Goal: Task Accomplishment & Management: Manage account settings

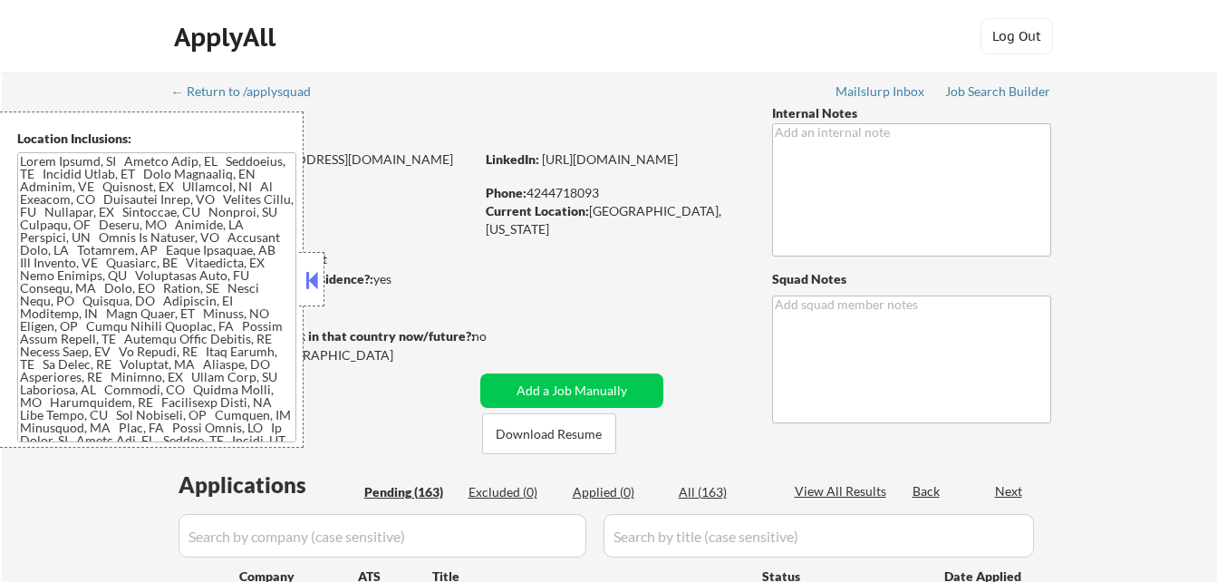
select select ""pending""
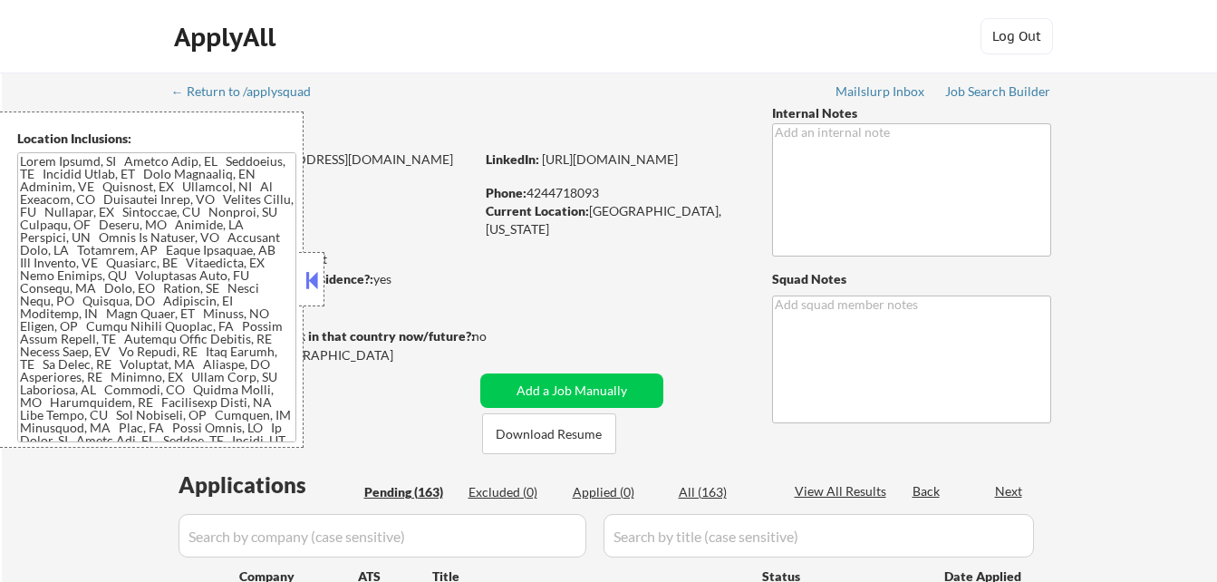
select select ""pending""
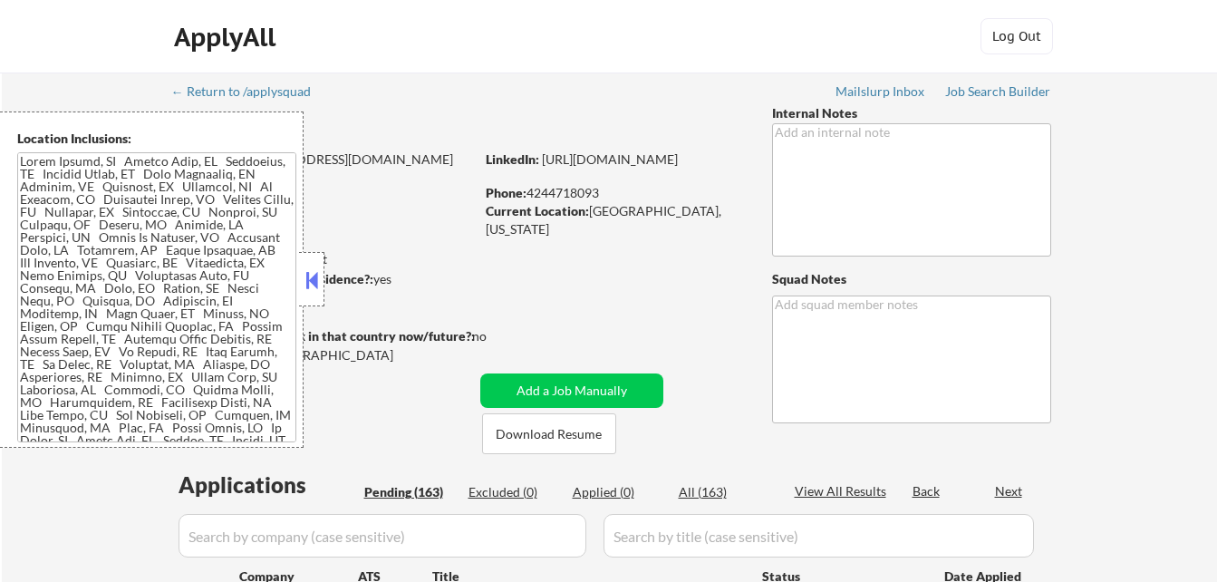
select select ""pending""
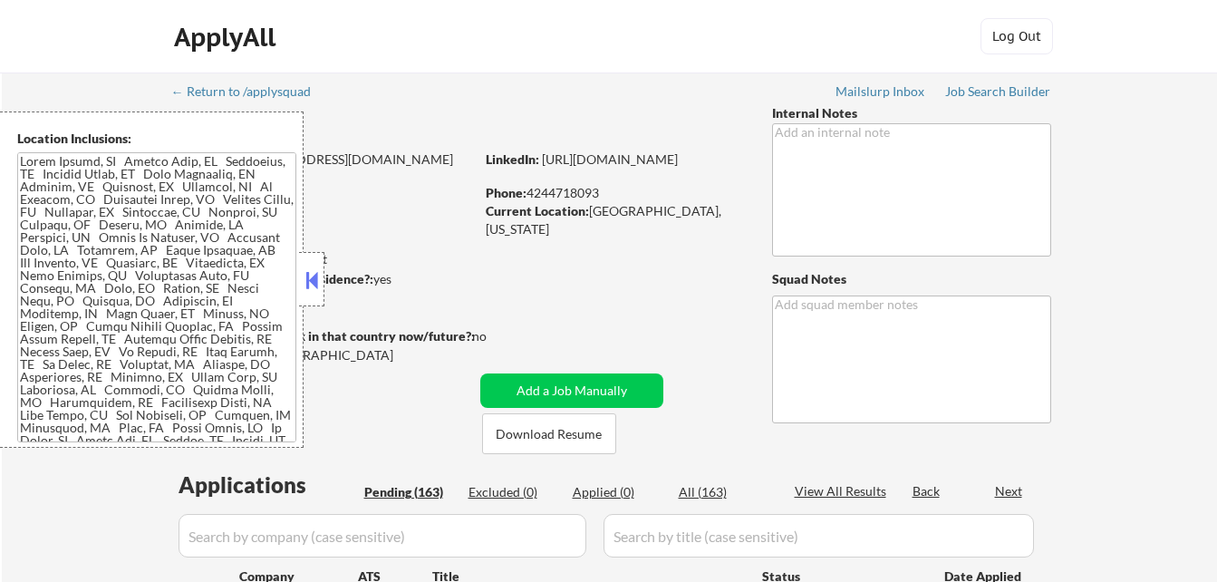
select select ""pending""
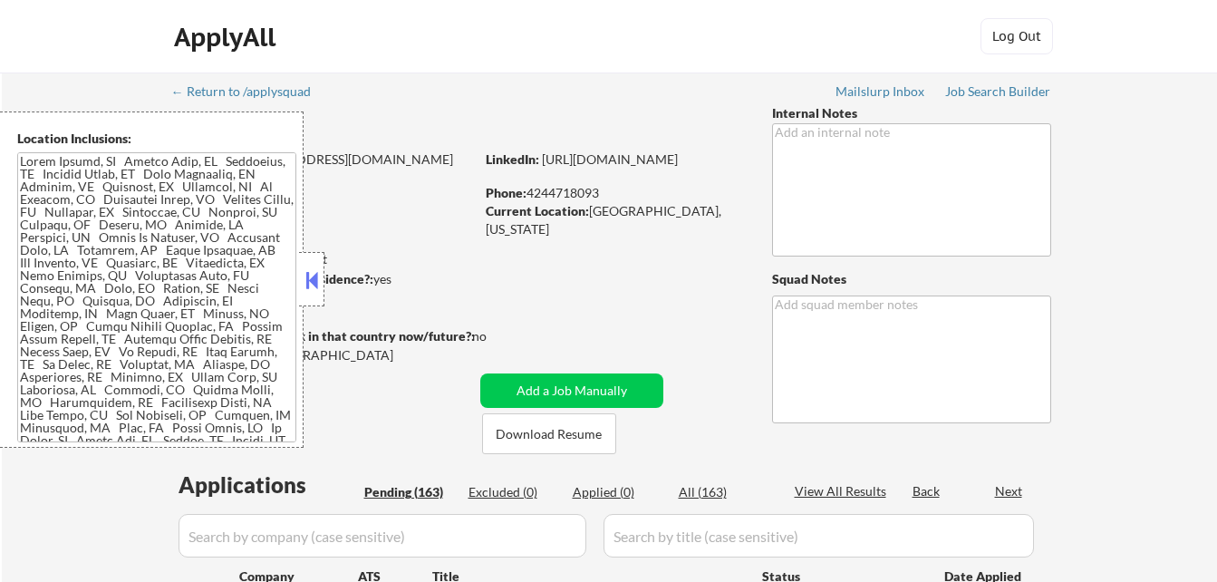
select select ""pending""
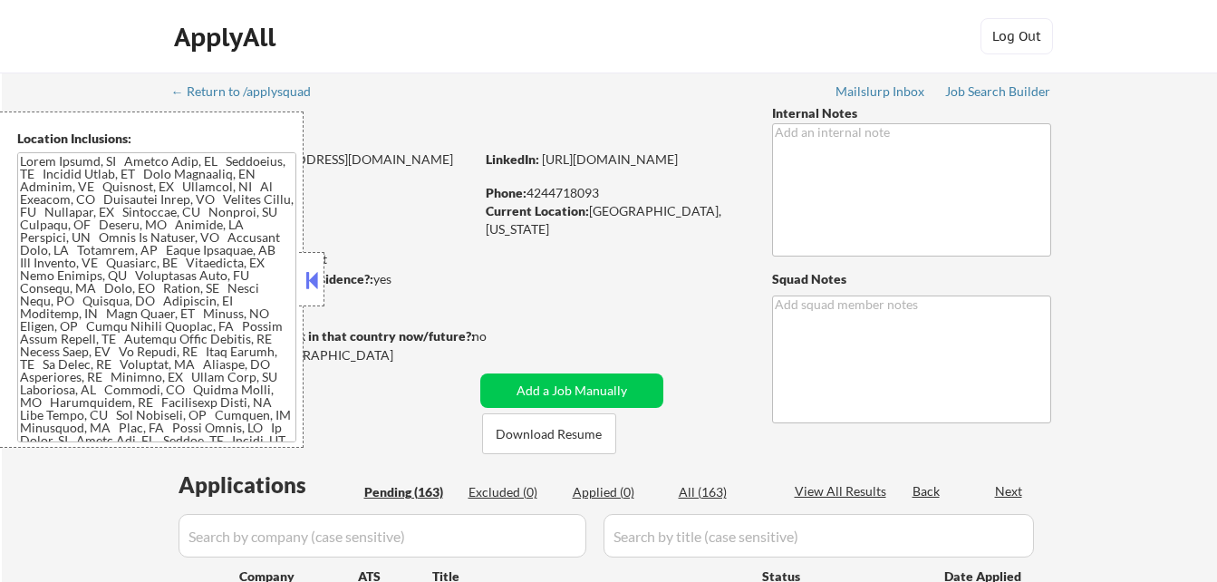
select select ""pending""
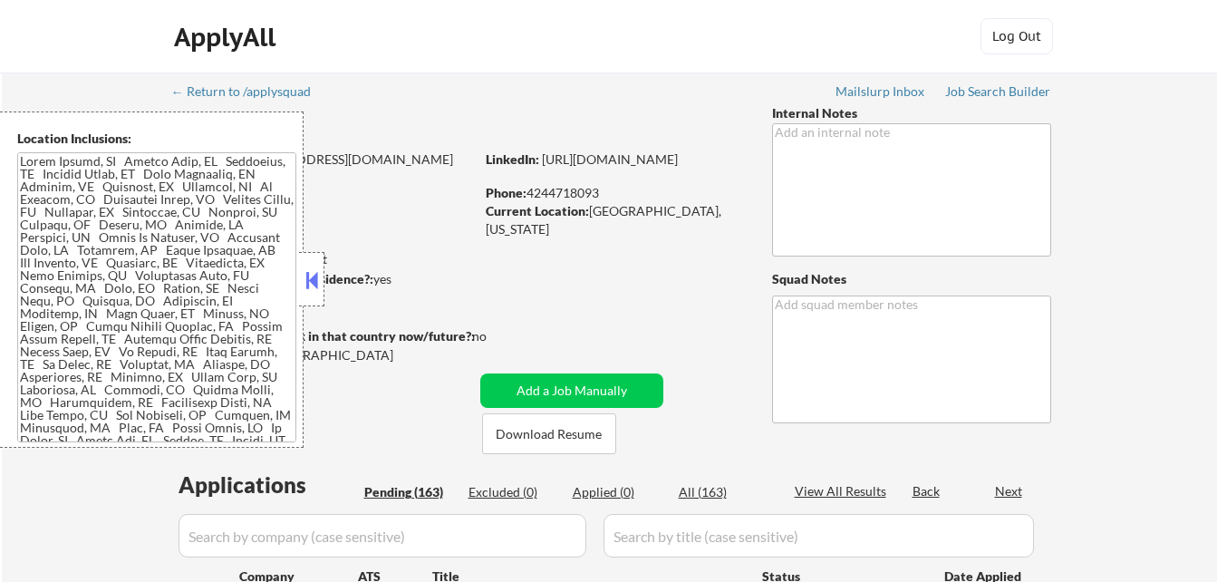
select select ""pending""
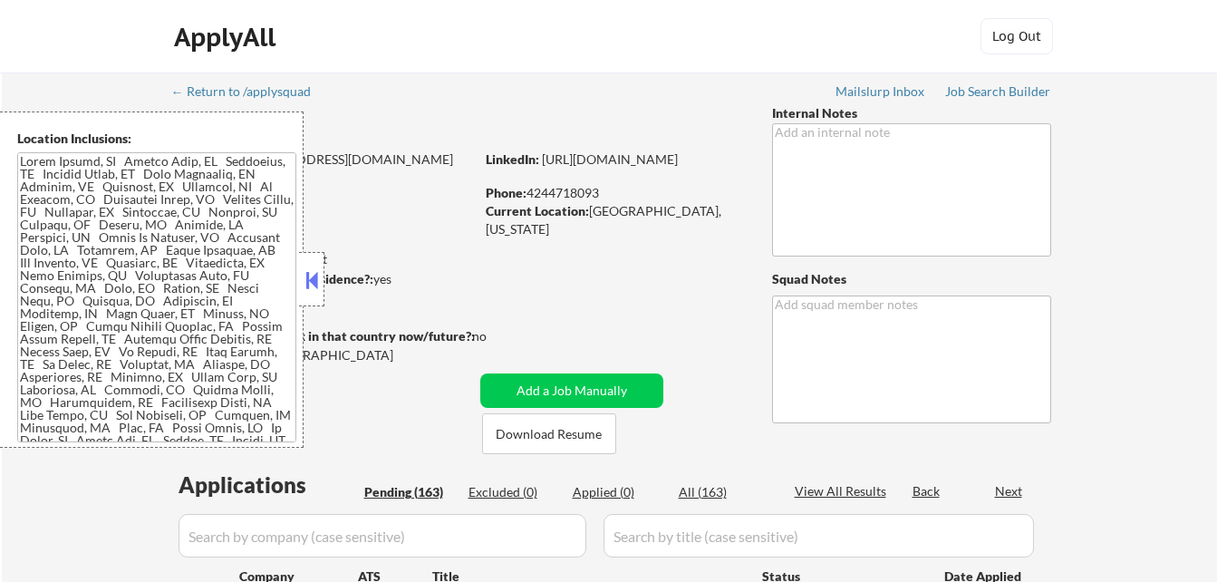
select select ""pending""
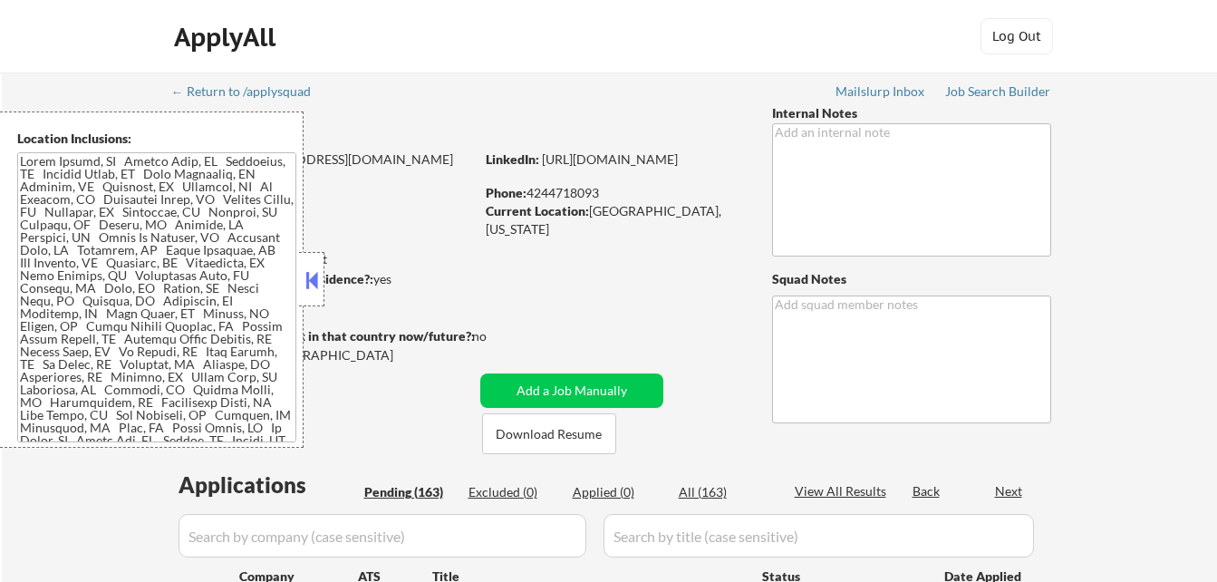
select select ""pending""
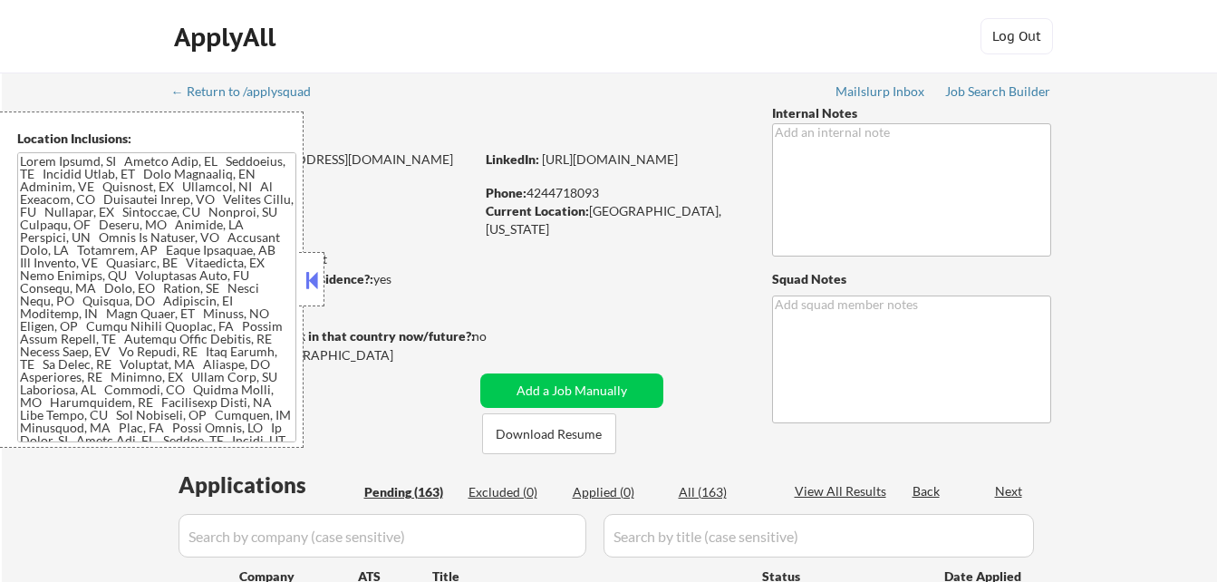
select select ""pending""
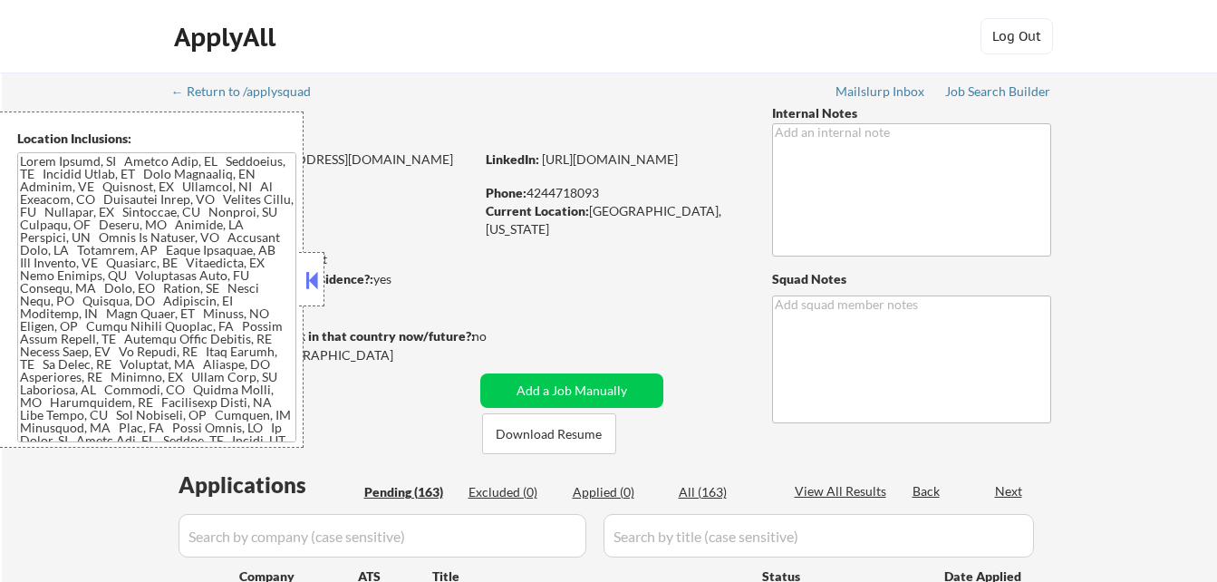
select select ""pending""
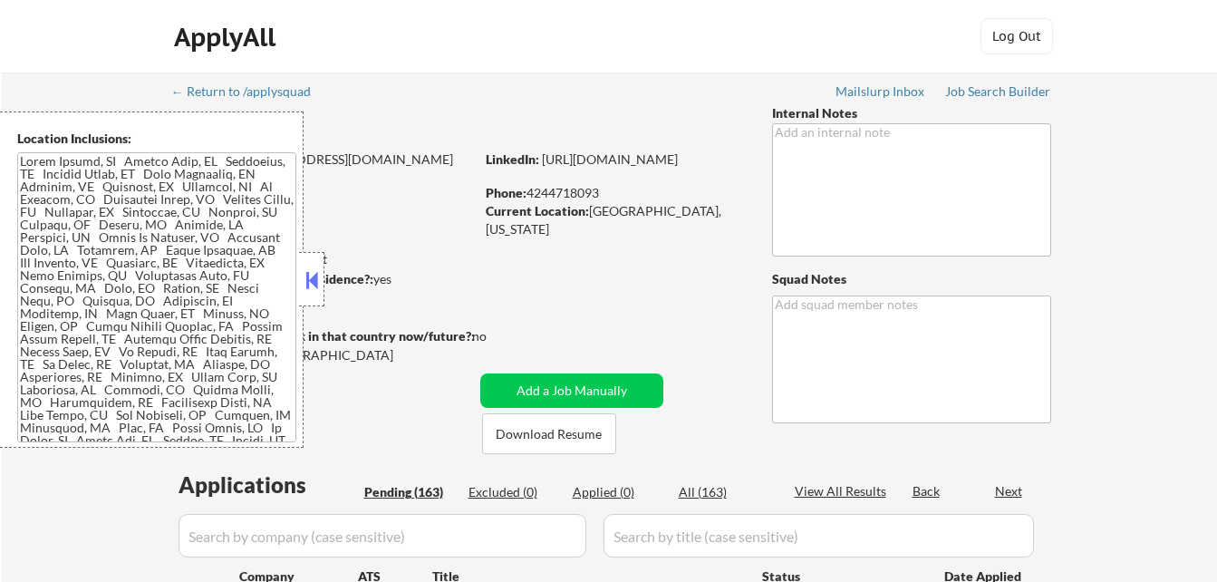
select select ""pending""
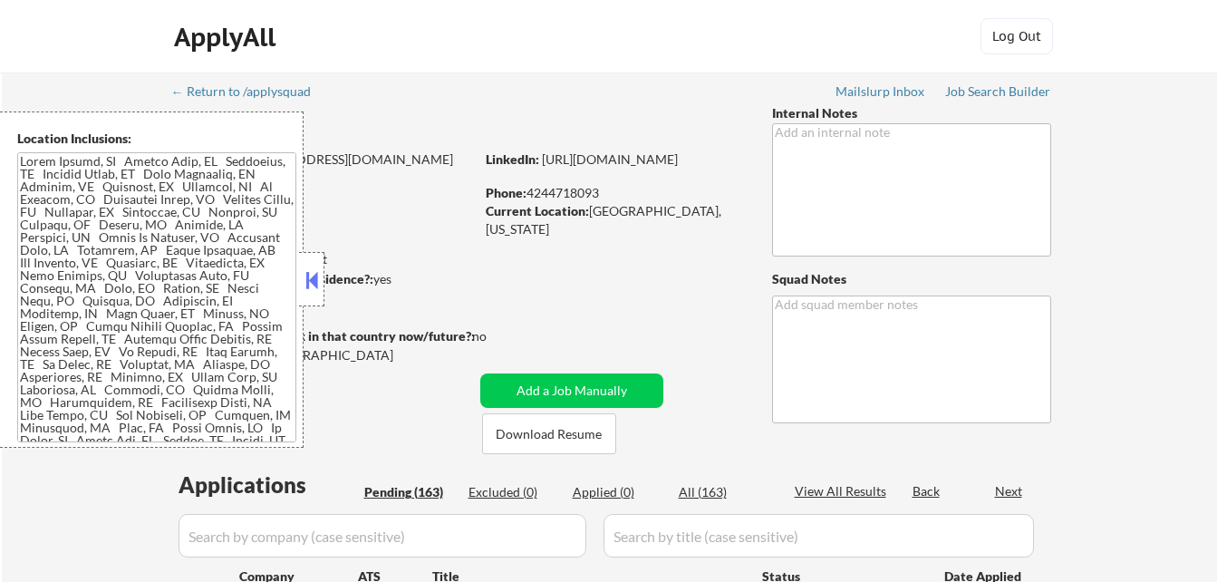
select select ""pending""
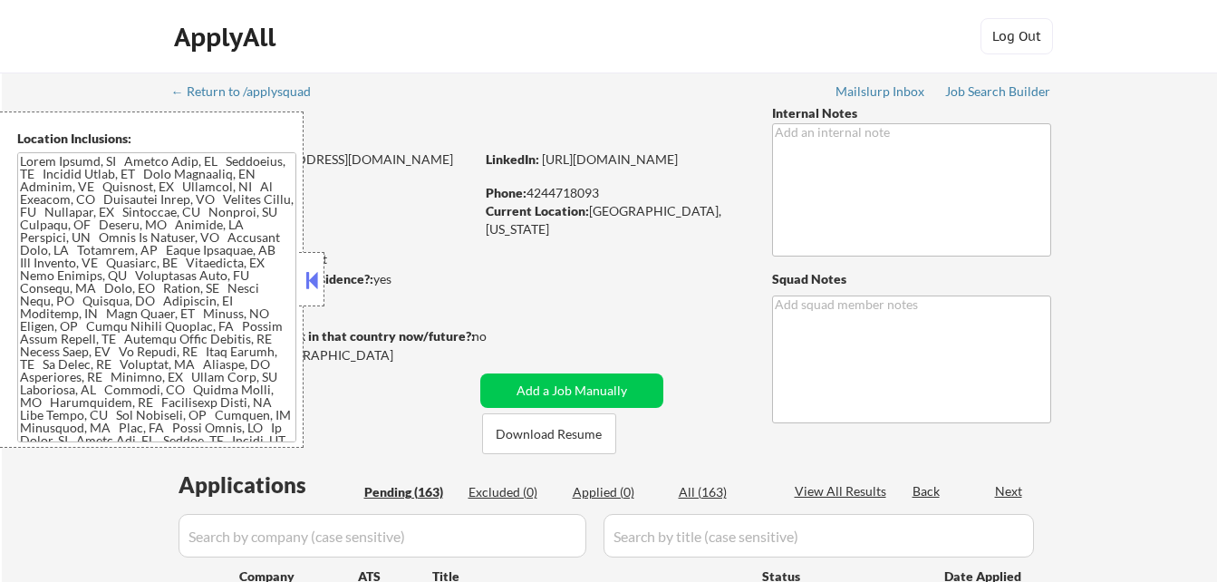
select select ""pending""
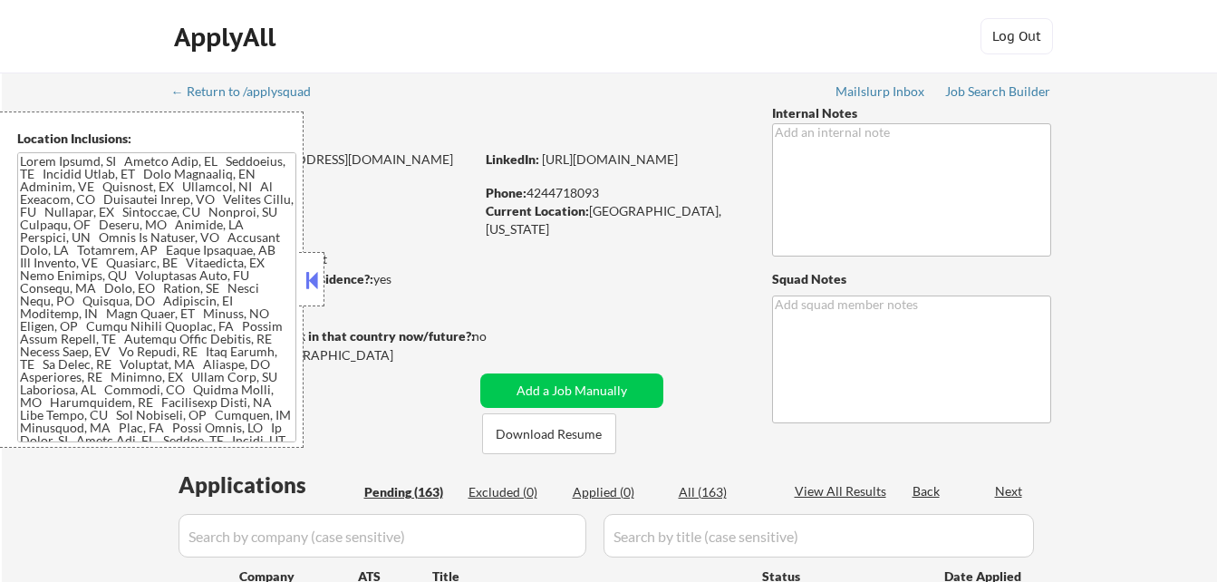
select select ""pending""
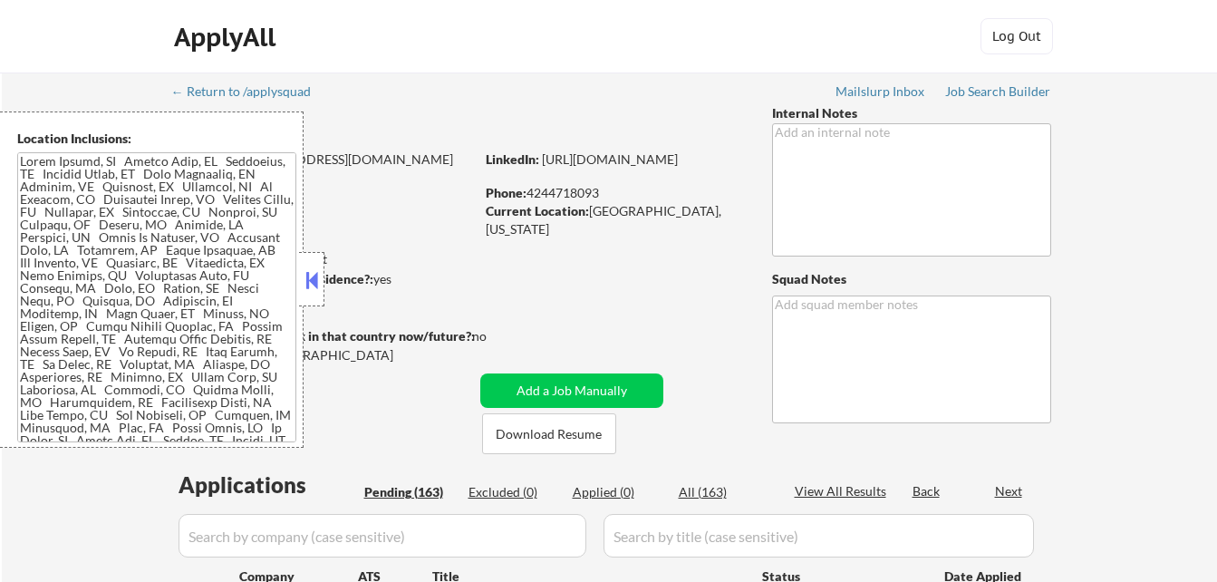
select select ""pending""
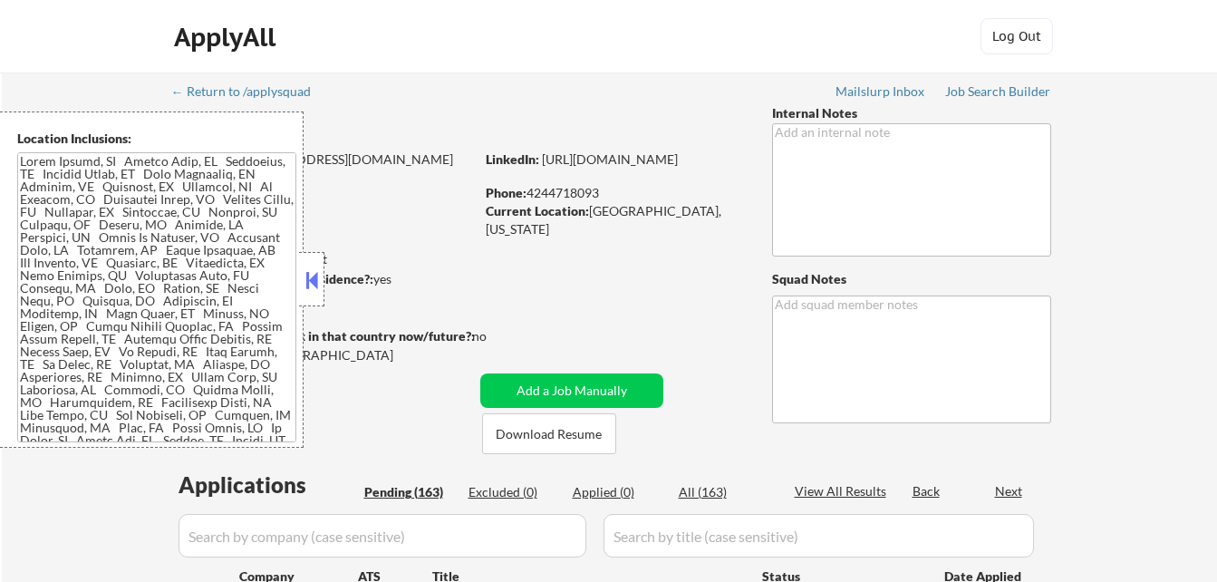
select select ""pending""
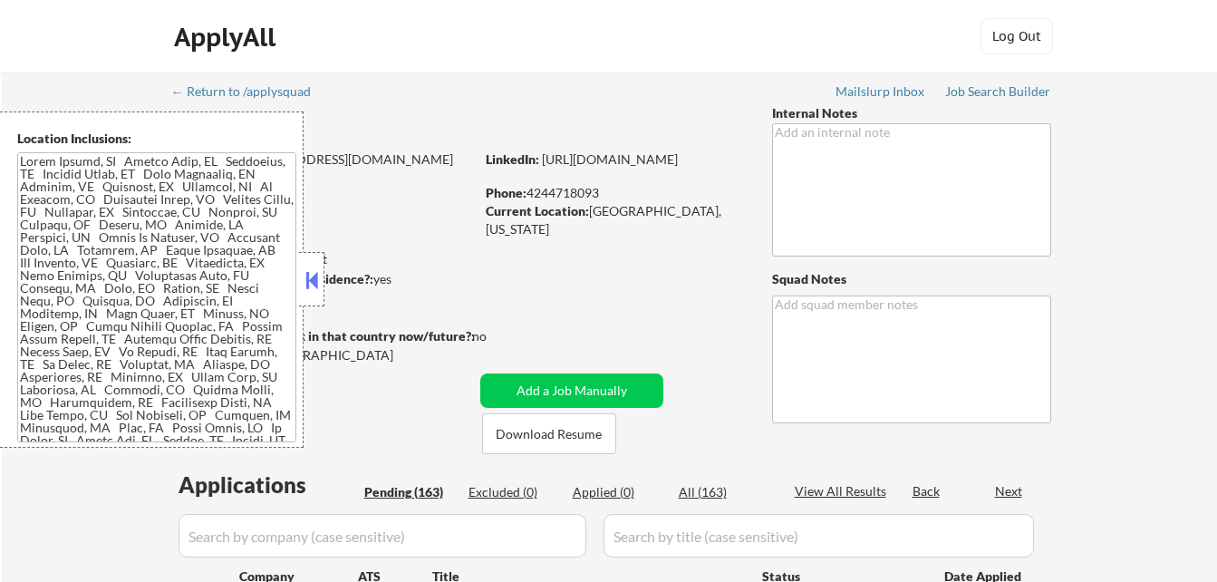
select select ""pending""
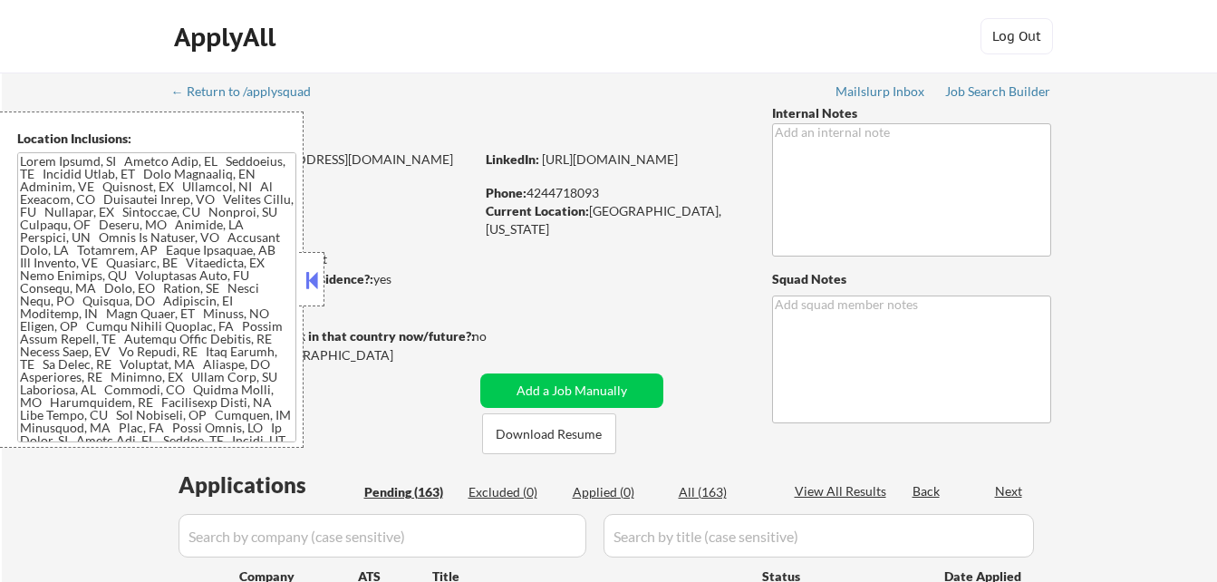
select select ""pending""
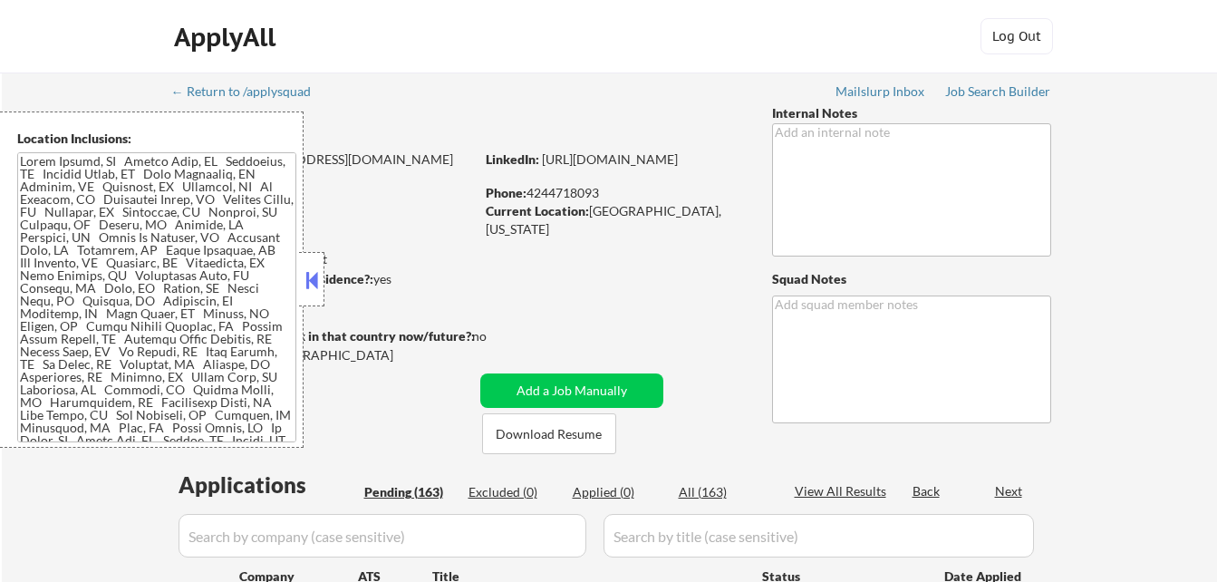
select select ""pending""
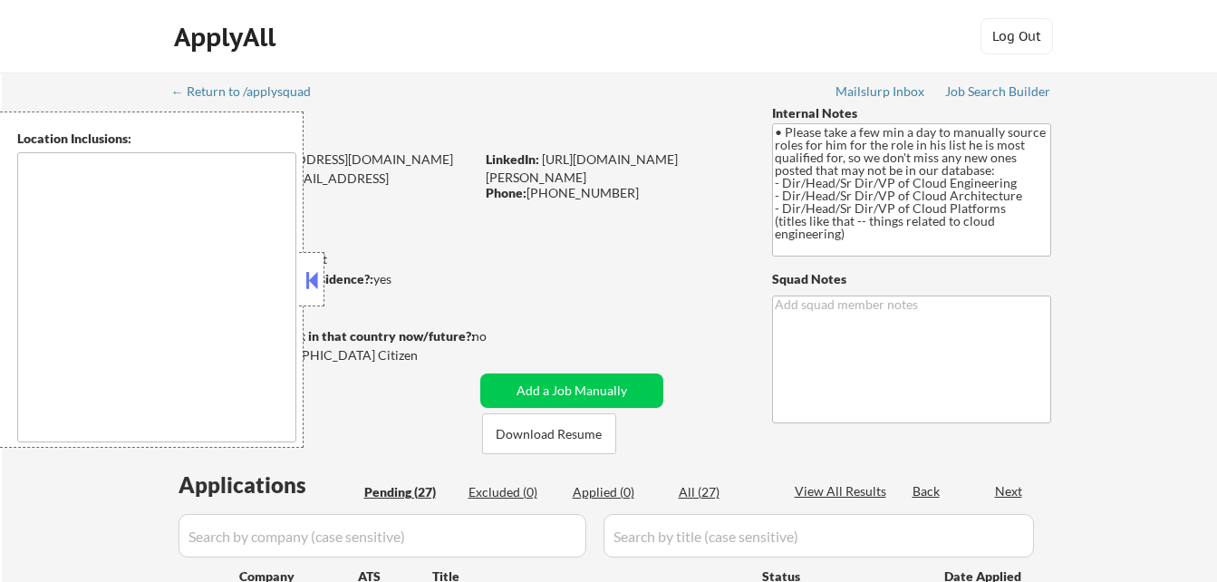
select select ""pending""
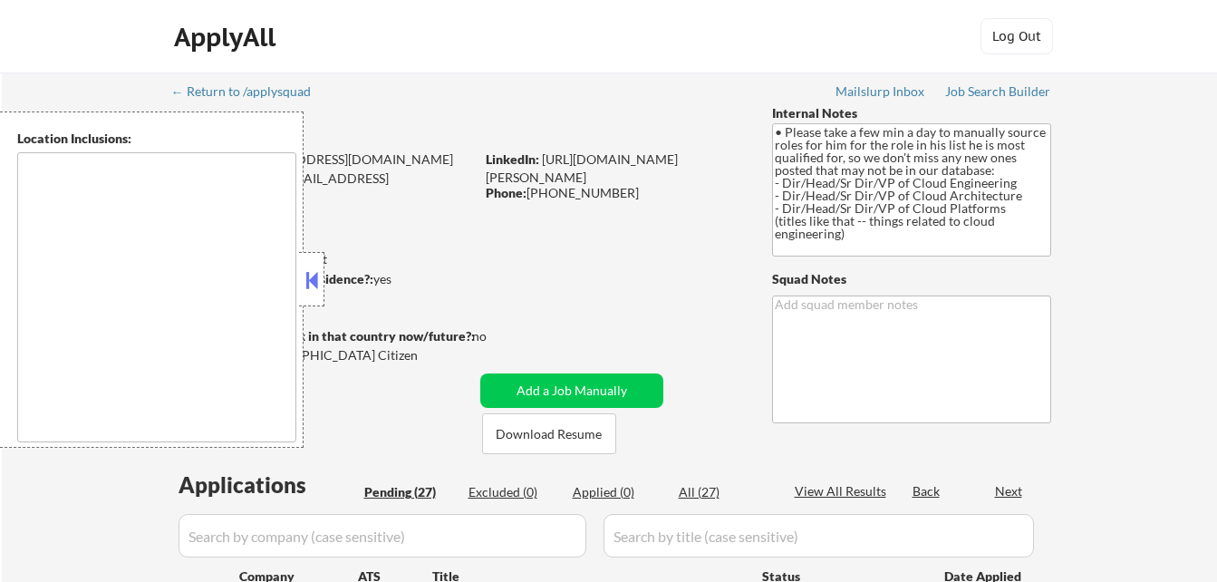
select select ""pending""
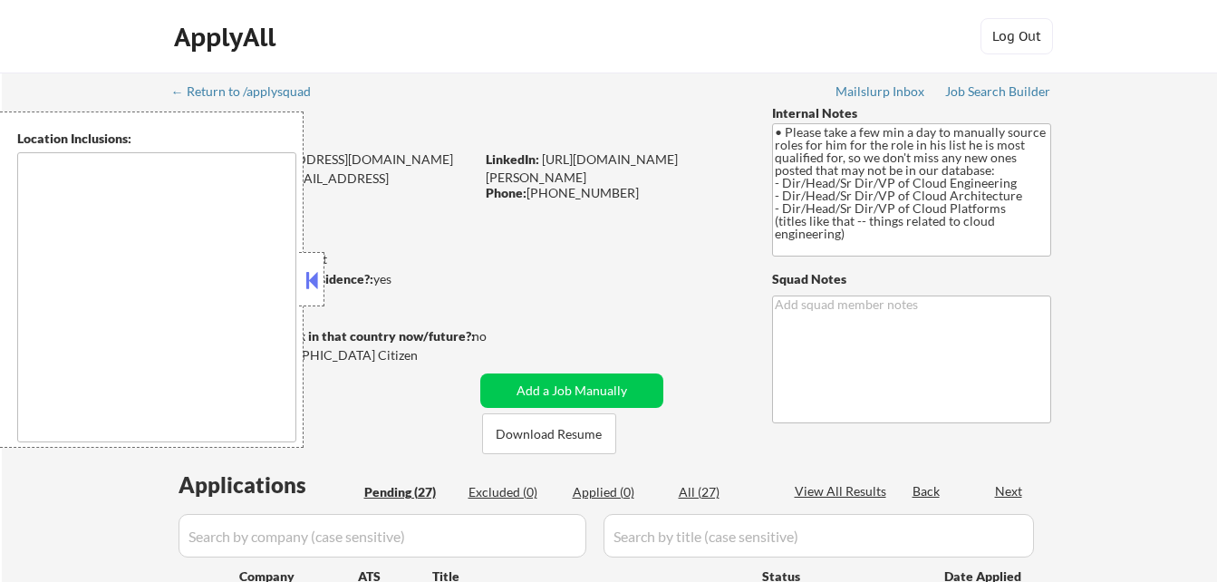
select select ""pending""
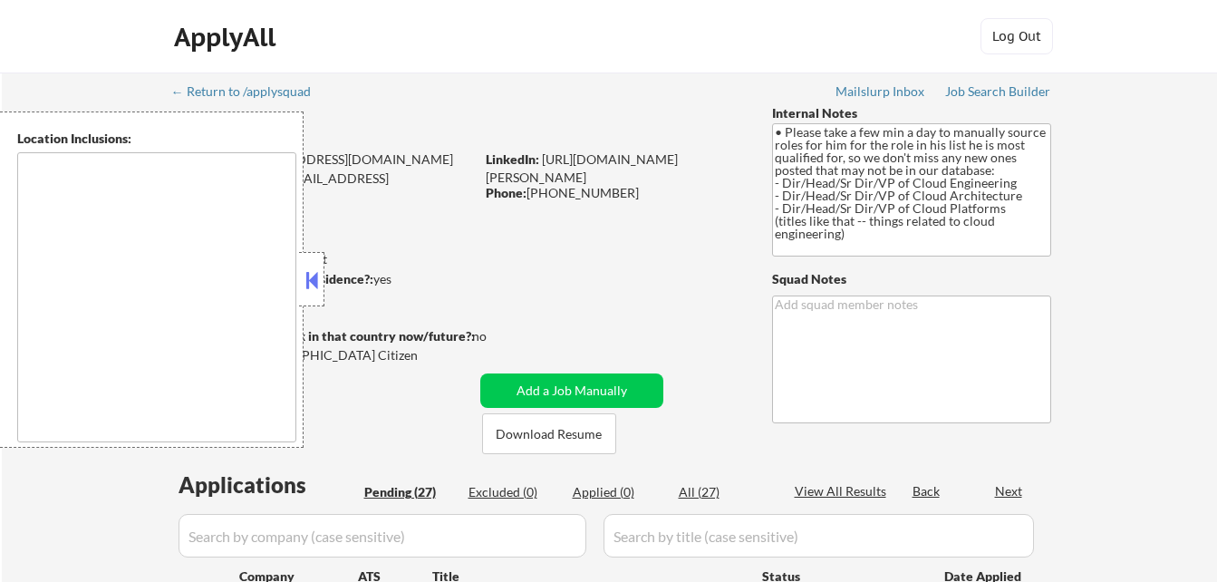
select select ""pending""
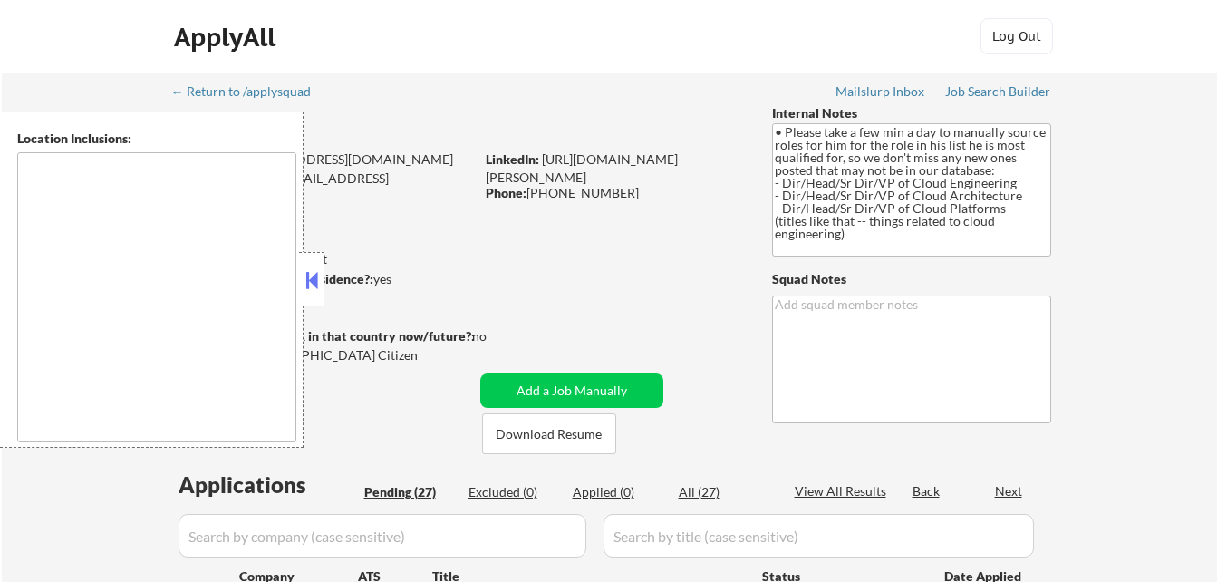
select select ""pending""
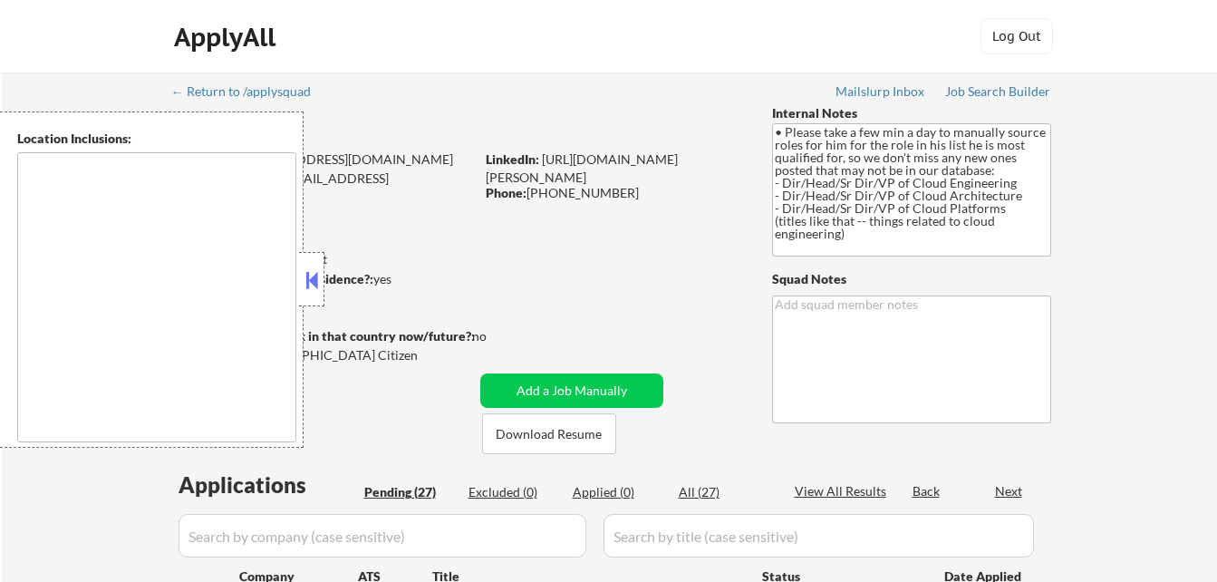
select select ""pending""
type textarea "Austin, TX West Lake Hills, TX Rollingwood, TX Cedar Park, TX Pflugerville, TX …"
